Goal: Information Seeking & Learning: Learn about a topic

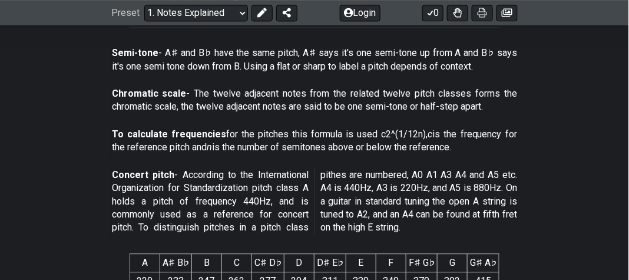
scroll to position [648, 0]
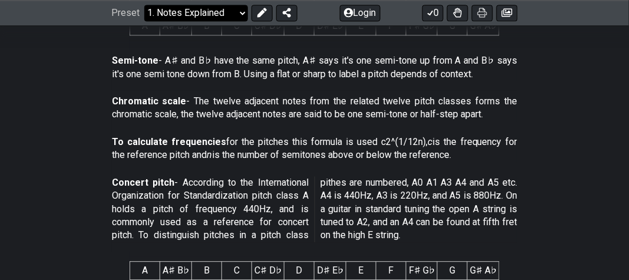
click at [240, 13] on select "Welcome to #fretflip! Initial Preset Custom Preset Minor Pentatonic Major Penta…" at bounding box center [196, 13] width 104 height 16
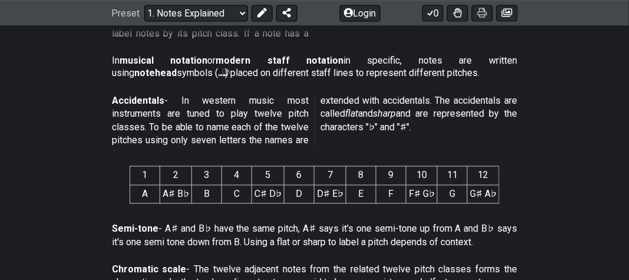
scroll to position [412, 0]
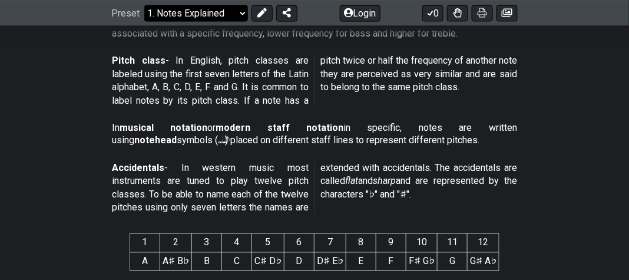
click at [239, 11] on select "Welcome to #fretflip! Initial Preset Custom Preset Minor Pentatonic Major Penta…" at bounding box center [196, 13] width 104 height 16
click at [144, 21] on select "Welcome to #fretflip! Initial Preset Custom Preset Minor Pentatonic Major Penta…" at bounding box center [196, 13] width 104 height 16
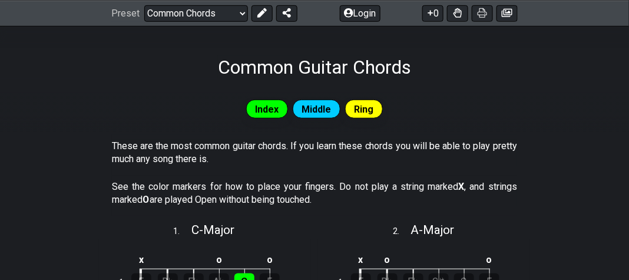
scroll to position [118, 0]
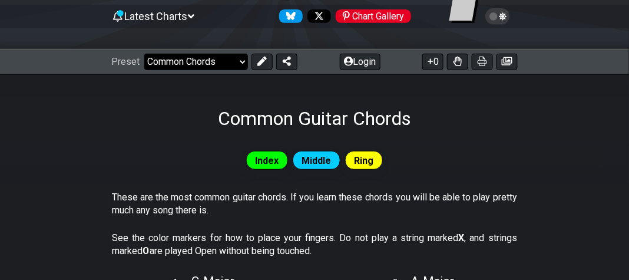
click at [240, 61] on select "Welcome to #fretflip! Initial Preset Custom Preset Minor Pentatonic Major Penta…" at bounding box center [196, 62] width 104 height 16
click at [144, 54] on select "Welcome to #fretflip! Initial Preset Custom Preset Minor Pentatonic Major Penta…" at bounding box center [196, 62] width 104 height 16
select select "/welcome"
select select "C"
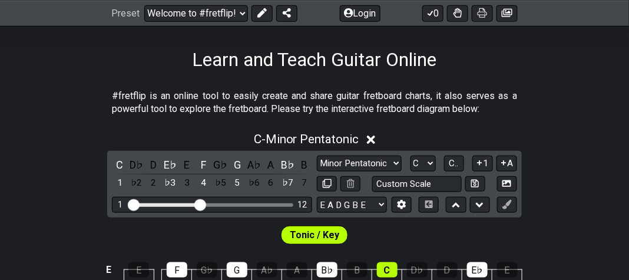
scroll to position [59, 0]
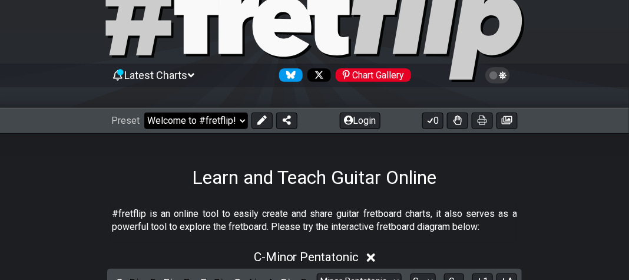
click at [240, 122] on select "Welcome to #fretflip! Initial Preset Custom Preset Minor Pentatonic Major Penta…" at bounding box center [196, 121] width 104 height 16
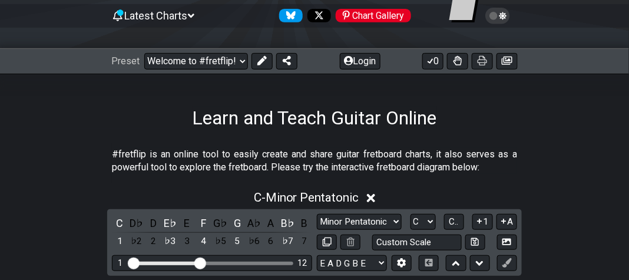
scroll to position [118, 0]
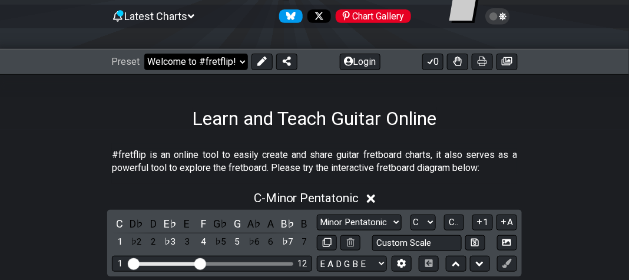
click at [239, 61] on select "Welcome to #fretflip! Initial Preset Custom Preset Minor Pentatonic Major Penta…" at bounding box center [196, 62] width 104 height 16
click at [144, 54] on select "Welcome to #fretflip! Initial Preset Custom Preset Minor Pentatonic Major Penta…" at bounding box center [196, 62] width 104 height 16
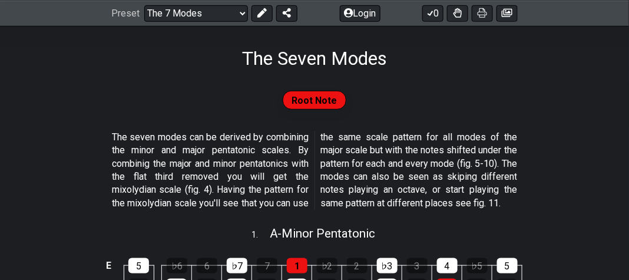
scroll to position [118, 0]
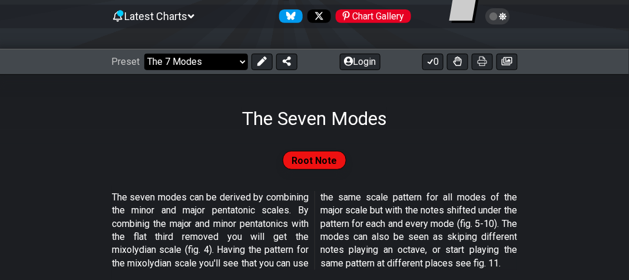
click at [243, 62] on select "Welcome to #fretflip! Initial Preset Custom Preset Minor Pentatonic Major Penta…" at bounding box center [196, 62] width 104 height 16
click at [144, 54] on select "Welcome to #fretflip! Initial Preset Custom Preset Minor Pentatonic Major Penta…" at bounding box center [196, 62] width 104 height 16
select select "/guitar-scales"
select select "C"
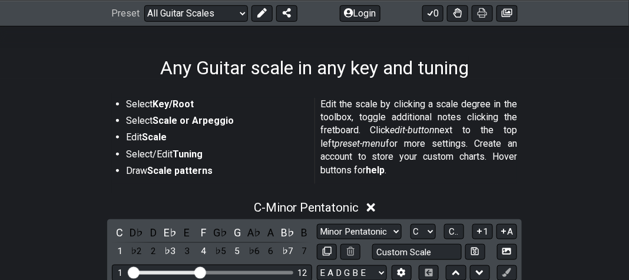
scroll to position [59, 0]
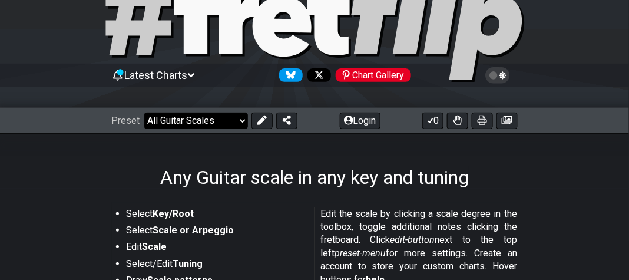
click at [237, 121] on select "Welcome to #fretflip! Initial Preset Custom Preset Minor Pentatonic Major Penta…" at bounding box center [196, 121] width 104 height 16
click at [144, 113] on select "Welcome to #fretflip! Initial Preset Custom Preset Minor Pentatonic Major Penta…" at bounding box center [196, 121] width 104 height 16
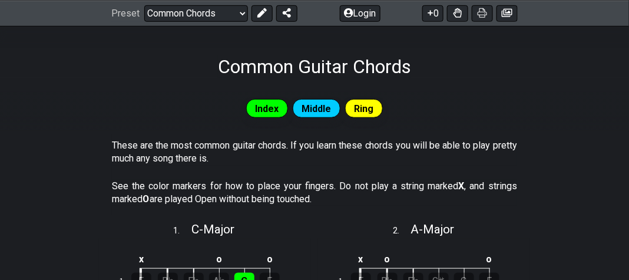
scroll to position [59, 0]
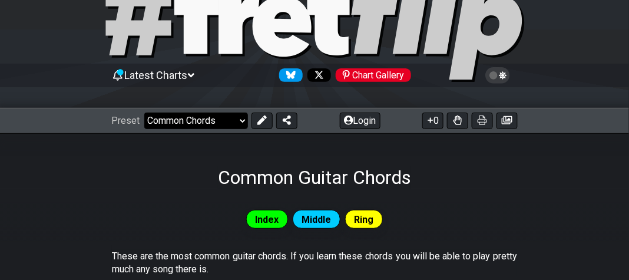
click at [240, 118] on select "Welcome to #fretflip! Initial Preset Custom Preset Minor Pentatonic Major Penta…" at bounding box center [196, 121] width 104 height 16
click at [144, 113] on select "Welcome to #fretflip! Initial Preset Custom Preset Minor Pentatonic Major Penta…" at bounding box center [196, 121] width 104 height 16
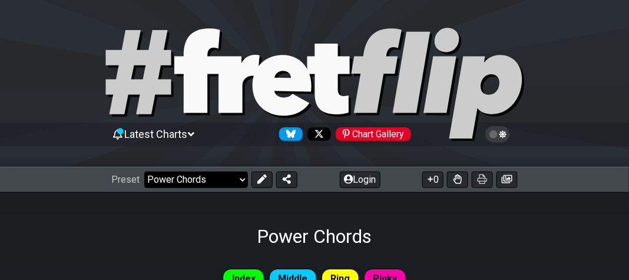
click at [243, 178] on select "Welcome to #fretflip! Initial Preset Custom Preset Minor Pentatonic Major Penta…" at bounding box center [196, 179] width 104 height 16
click at [144, 171] on select "Welcome to #fretflip! Initial Preset Custom Preset Minor Pentatonic Major Penta…" at bounding box center [196, 179] width 104 height 16
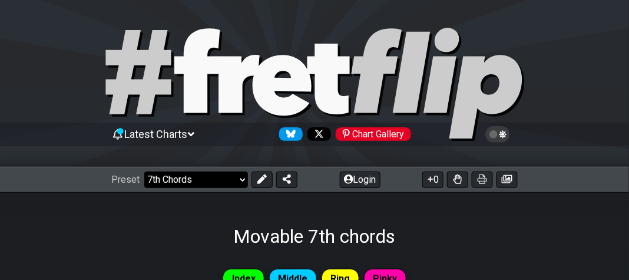
click at [240, 177] on select "Welcome to #fretflip! Initial Preset Custom Preset Minor Pentatonic Major Penta…" at bounding box center [196, 179] width 104 height 16
click at [144, 171] on select "Welcome to #fretflip! Initial Preset Custom Preset Minor Pentatonic Major Penta…" at bounding box center [196, 179] width 104 height 16
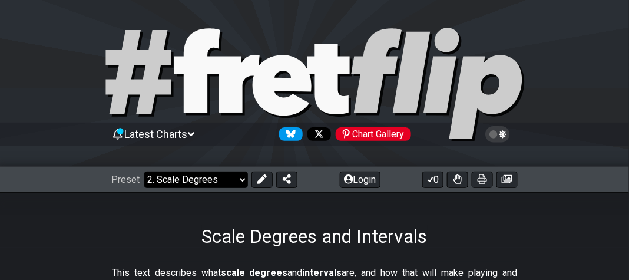
click at [243, 178] on select "Welcome to #fretflip! Initial Preset Custom Preset Minor Pentatonic Major Penta…" at bounding box center [196, 179] width 104 height 16
click at [144, 171] on select "Welcome to #fretflip! Initial Preset Custom Preset Minor Pentatonic Major Penta…" at bounding box center [196, 179] width 104 height 16
select select "/guitar-scales-generator"
select select "A"
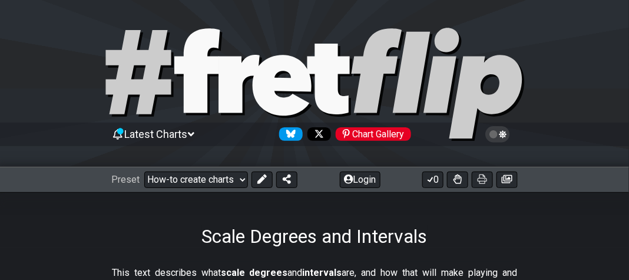
select select "A"
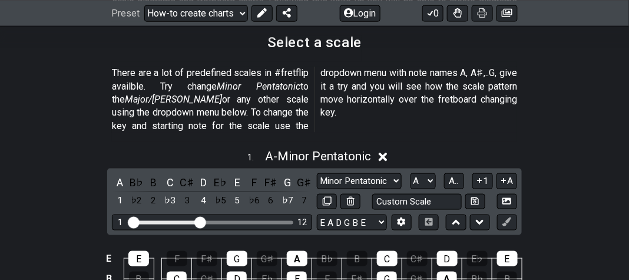
scroll to position [295, 0]
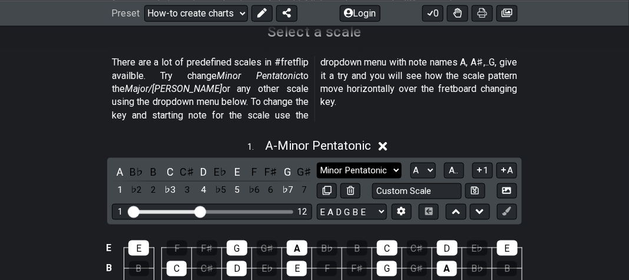
click at [396, 163] on select "Minor Pentatonic New Scale Minor Pentatonic Major Pentatonic Minor Blues Major …" at bounding box center [359, 171] width 85 height 16
click at [82, 117] on section "There are a lot of predefined scales in #fretflip availble. Try change Minor Pe…" at bounding box center [314, 91] width 629 height 80
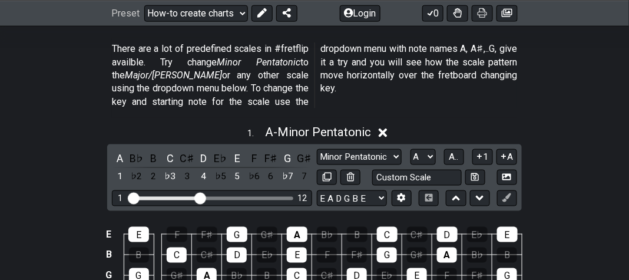
scroll to position [177, 0]
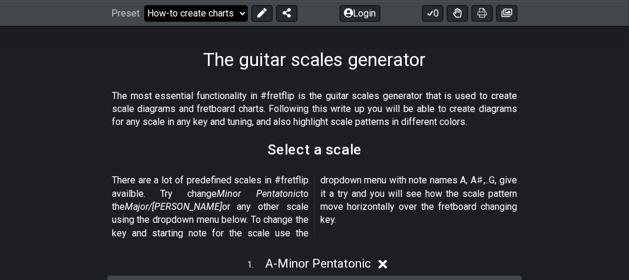
click at [242, 10] on select "Welcome to #fretflip! Initial Preset Custom Preset Minor Pentatonic Major Penta…" at bounding box center [196, 13] width 104 height 16
click at [144, 5] on select "Welcome to #fretflip! Initial Preset Custom Preset Minor Pentatonic Major Penta…" at bounding box center [196, 13] width 104 height 16
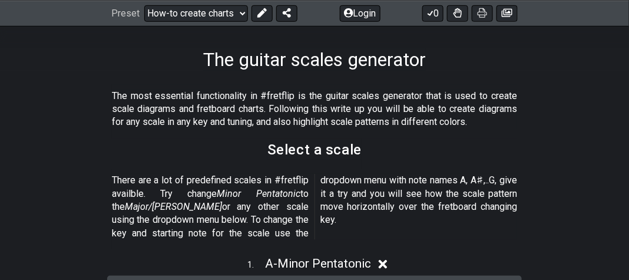
select select "/beginner-guitar"
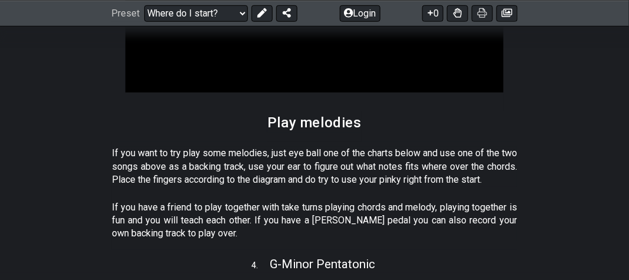
scroll to position [1178, 0]
